Goal: Task Accomplishment & Management: Manage account settings

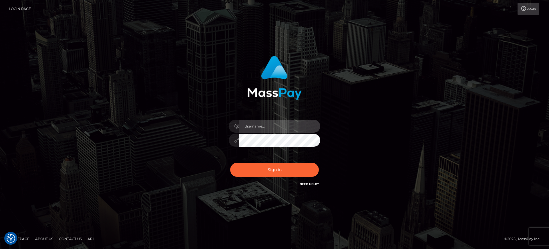
click at [289, 121] on input "text" at bounding box center [279, 126] width 81 height 13
paste input "[PERSON_NAME].B2"
type input "[PERSON_NAME].B2"
click at [398, 145] on div "Glenn.B2 Sign in" at bounding box center [275, 124] width 326 height 146
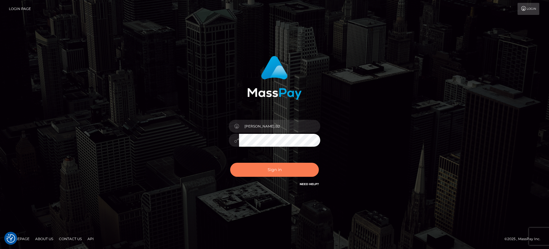
click at [293, 167] on button "Sign in" at bounding box center [274, 169] width 89 height 14
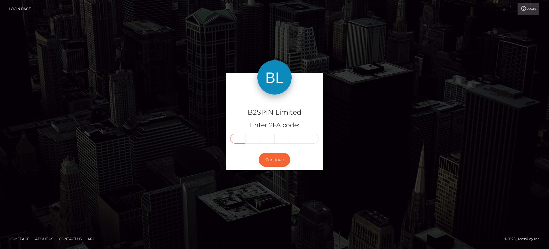
click at [238, 138] on input "text" at bounding box center [237, 139] width 15 height 10
paste input "7"
type input "7"
type input "3"
type input "2"
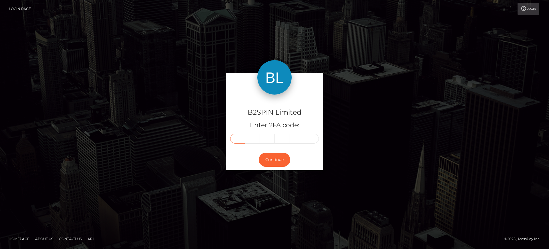
type input "7"
type input "9"
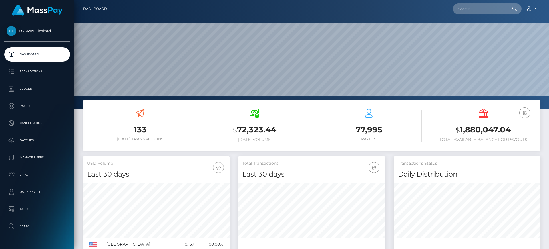
scroll to position [102, 147]
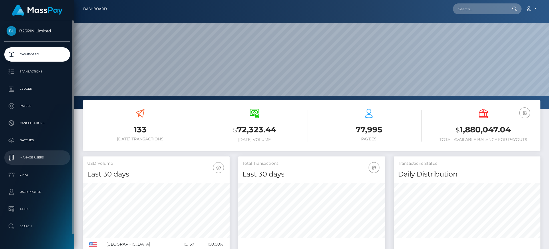
click at [47, 160] on p "Manage Users" at bounding box center [37, 157] width 61 height 9
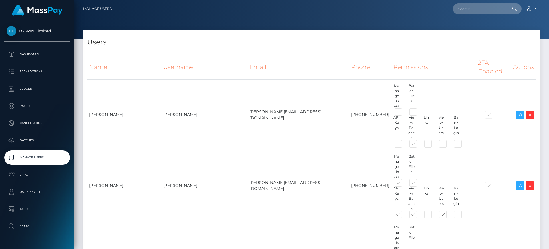
click at [269, 47] on h4 "Users" at bounding box center [311, 42] width 449 height 10
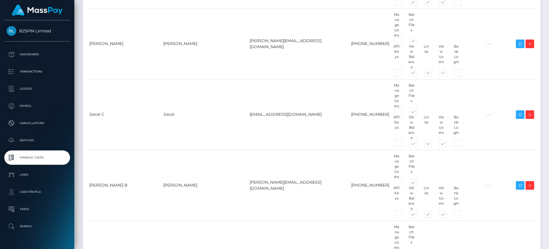
scroll to position [3214, 0]
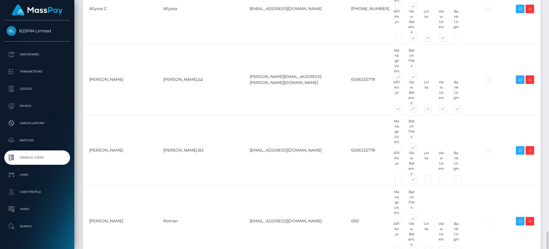
paste input "[PERSON_NAME][EMAIL_ADDRESS][PERSON_NAME][DOMAIN_NAME]"
type input "[PERSON_NAME][EMAIL_ADDRESS][PERSON_NAME][DOMAIN_NAME]"
drag, startPoint x: 227, startPoint y: 193, endPoint x: 220, endPoint y: 193, distance: 7.4
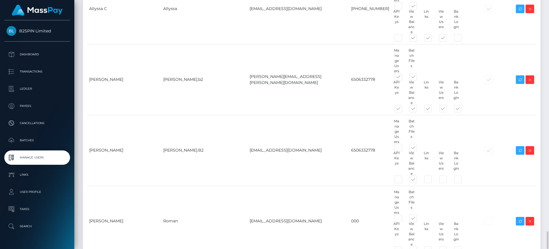
drag, startPoint x: 214, startPoint y: 192, endPoint x: 163, endPoint y: 188, distance: 51.3
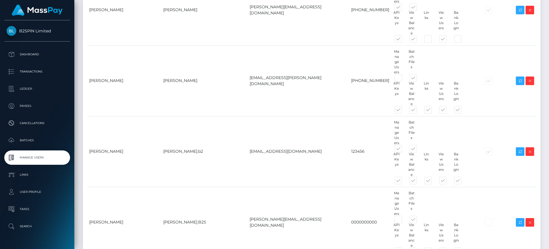
scroll to position [0, 0]
